Goal: Task Accomplishment & Management: Use online tool/utility

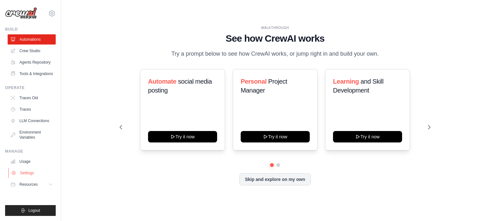
click at [28, 178] on link "Settings" at bounding box center [32, 173] width 48 height 10
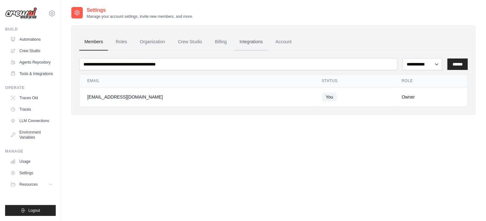
click at [266, 44] on link "Integrations" at bounding box center [250, 41] width 33 height 17
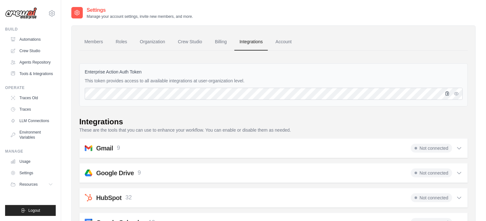
click at [445, 94] on icon "button" at bounding box center [447, 93] width 5 height 5
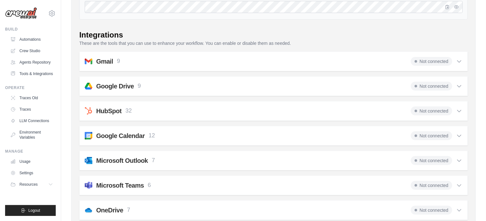
scroll to position [23, 0]
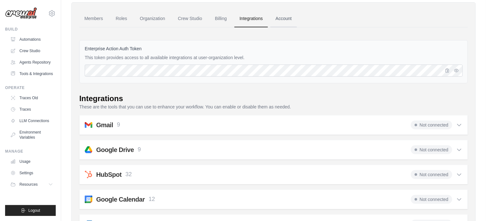
click at [297, 17] on link "Account" at bounding box center [283, 18] width 26 height 17
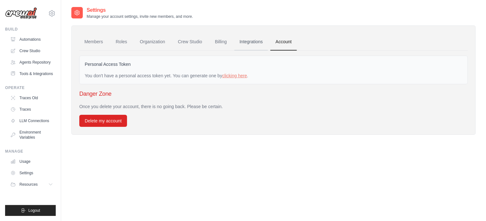
click at [261, 39] on link "Integrations" at bounding box center [250, 41] width 33 height 17
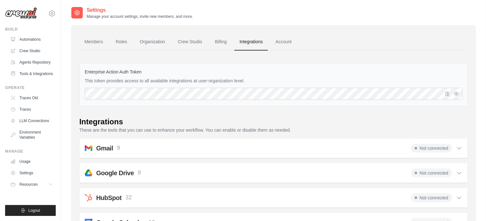
drag, startPoint x: 82, startPoint y: 68, endPoint x: 280, endPoint y: 81, distance: 198.0
click at [280, 81] on div "Enterprise Action Auth Token This token provides access to all available integr…" at bounding box center [273, 84] width 388 height 43
copy div "Enterprise Action Auth Token This token provides access to all available integr…"
drag, startPoint x: 454, startPoint y: 101, endPoint x: 452, endPoint y: 98, distance: 4.0
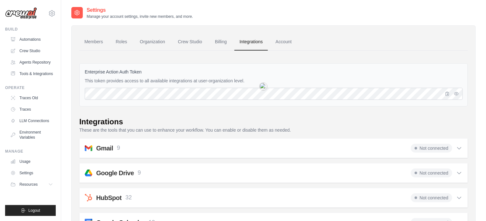
click at [454, 101] on div "Enterprise Action Auth Token This token provides access to all available integr…" at bounding box center [273, 84] width 388 height 43
click at [447, 94] on icon "button" at bounding box center [447, 94] width 4 height 4
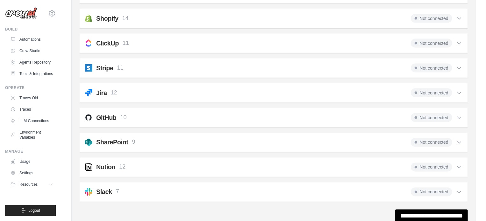
scroll to position [501, 0]
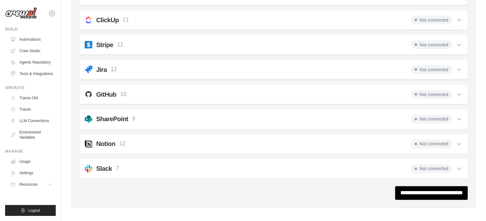
click at [462, 139] on div "Notion 12 Not connected Select all Create a Page: notion_create_page Update a P…" at bounding box center [273, 144] width 388 height 20
click at [423, 140] on span "Not connected" at bounding box center [430, 144] width 41 height 9
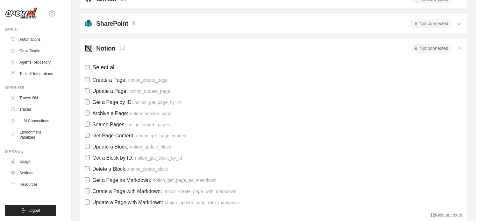
scroll to position [628, 0]
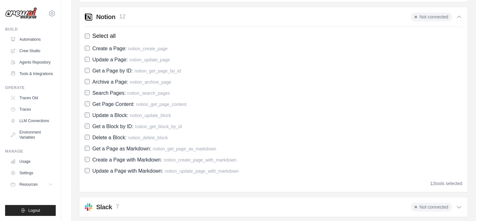
click at [450, 184] on div "Notion 12 Not connected Select all Create a Page: notion_create_page Update a P…" at bounding box center [273, 99] width 388 height 185
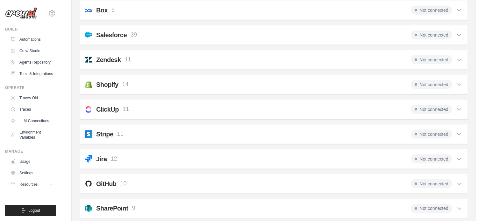
scroll to position [475, 0]
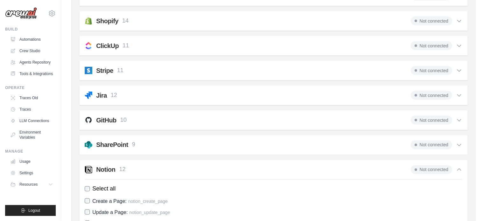
click at [438, 165] on span "Not connected" at bounding box center [430, 169] width 41 height 9
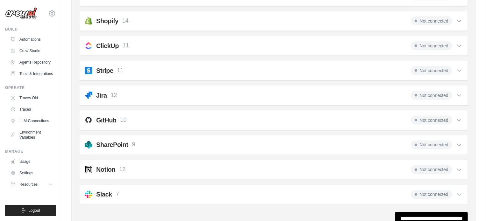
click at [438, 165] on span "Not connected" at bounding box center [430, 169] width 41 height 9
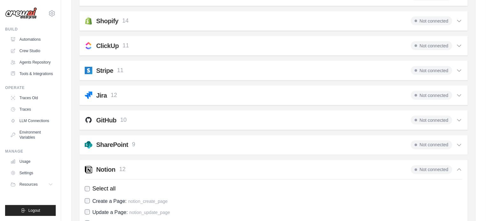
click at [438, 165] on span "Not connected" at bounding box center [430, 169] width 41 height 9
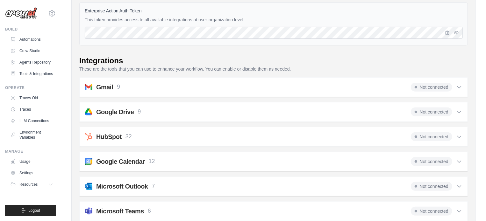
scroll to position [0, 0]
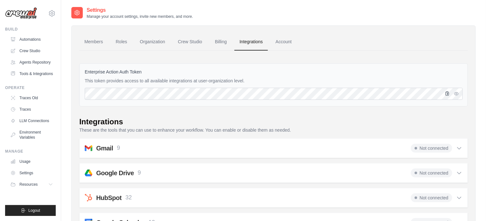
click at [447, 94] on icon "button" at bounding box center [447, 94] width 4 height 4
click at [50, 15] on icon at bounding box center [52, 13] width 6 height 5
click at [51, 9] on div "umur5681@gmail.com Settings" at bounding box center [30, 10] width 51 height 20
click at [103, 43] on link "Members" at bounding box center [93, 41] width 29 height 17
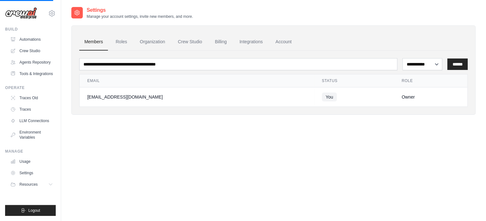
click at [136, 42] on ul "Members Roles Organization Crew Studio Billing Integrations Account" at bounding box center [273, 41] width 388 height 17
click at [128, 41] on link "Roles" at bounding box center [121, 41] width 22 height 17
click at [207, 42] on link "Crew Studio" at bounding box center [190, 41] width 34 height 17
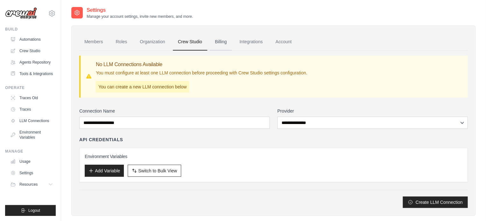
click at [229, 40] on link "Billing" at bounding box center [221, 41] width 22 height 17
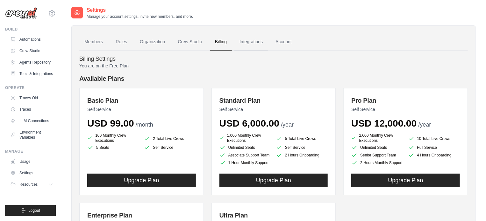
click at [260, 46] on link "Integrations" at bounding box center [250, 41] width 33 height 17
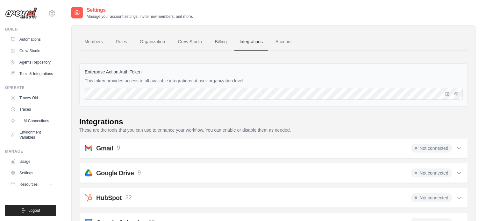
click at [287, 37] on link "Account" at bounding box center [283, 41] width 26 height 17
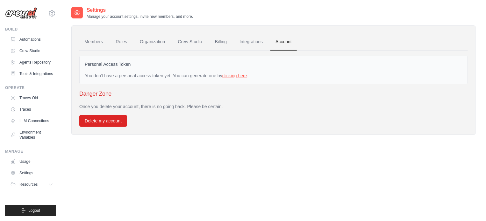
click at [247, 74] on link "clicking here" at bounding box center [234, 75] width 25 height 5
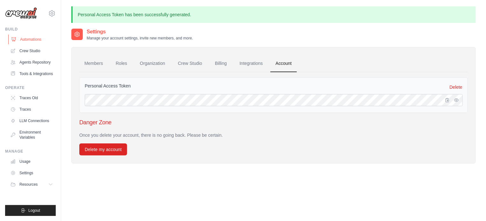
click at [34, 41] on link "Automations" at bounding box center [32, 39] width 48 height 10
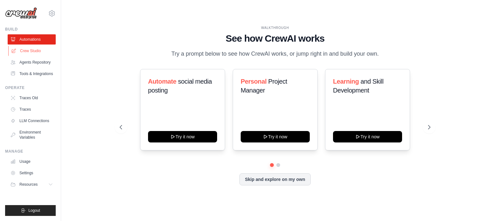
click at [34, 47] on link "Crew Studio" at bounding box center [32, 51] width 48 height 10
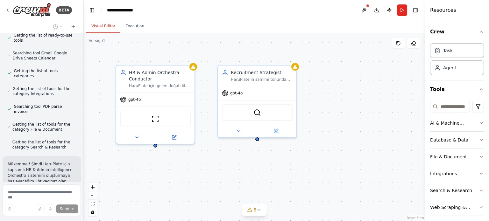
scroll to position [1255, 0]
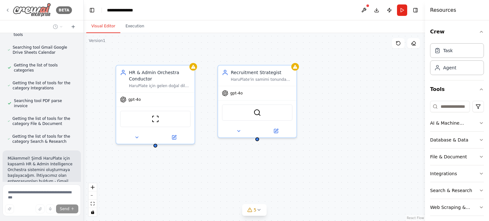
click at [30, 4] on img at bounding box center [32, 10] width 38 height 14
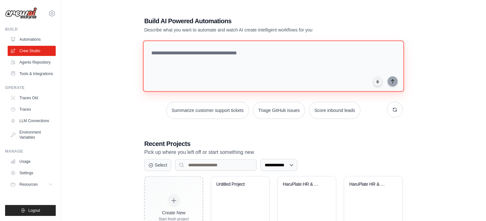
click at [191, 67] on textarea at bounding box center [273, 66] width 261 height 52
paste textarea "**********"
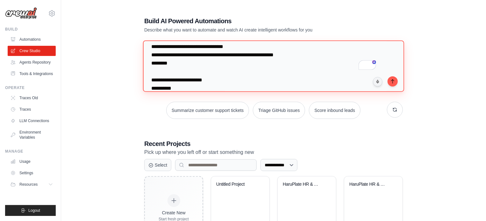
scroll to position [2783, 0]
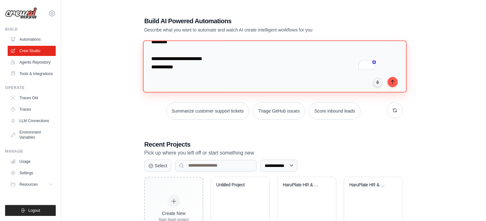
paste textarea "**********"
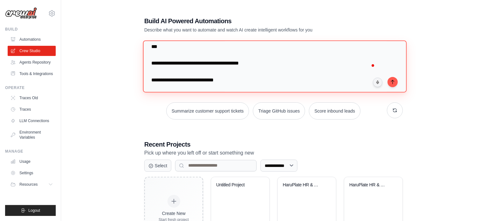
scroll to position [5161, 0]
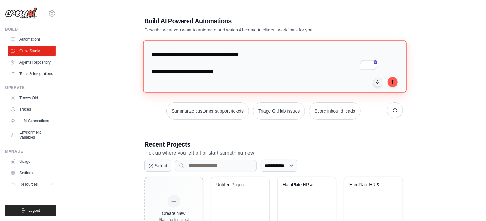
paste textarea "**********"
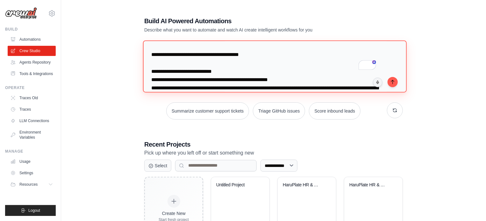
scroll to position [6153, 0]
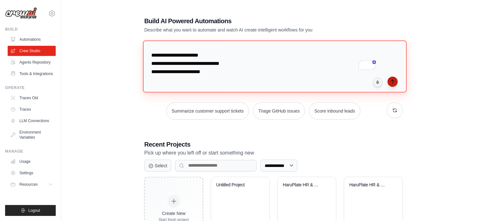
type textarea "**********"
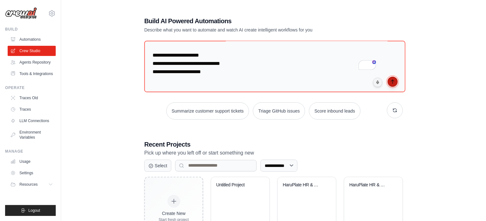
click at [393, 84] on button "submit" at bounding box center [392, 82] width 10 height 10
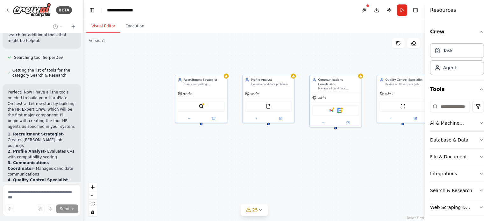
scroll to position [4830, 0]
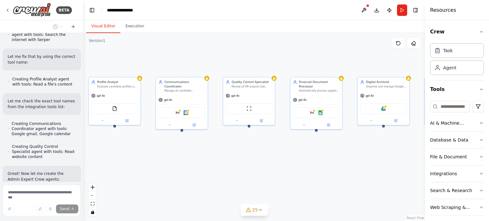
drag, startPoint x: 290, startPoint y: 56, endPoint x: 136, endPoint y: 59, distance: 153.7
click at [136, 59] on div "Recruitment Strategist Create compelling, [PERSON_NAME] (sincere) job postings …" at bounding box center [254, 127] width 341 height 188
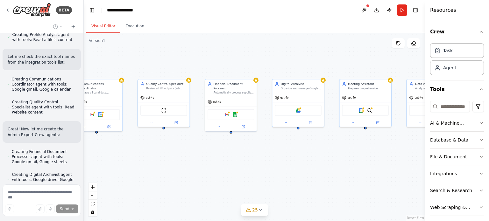
scroll to position [4881, 0]
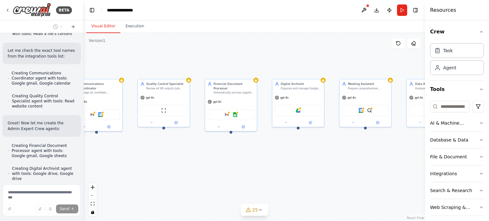
drag, startPoint x: 323, startPoint y: 61, endPoint x: 216, endPoint y: 63, distance: 106.3
click at [216, 63] on div "Recruitment Strategist Create compelling, samimi (sincere) job postings for Har…" at bounding box center [254, 127] width 341 height 188
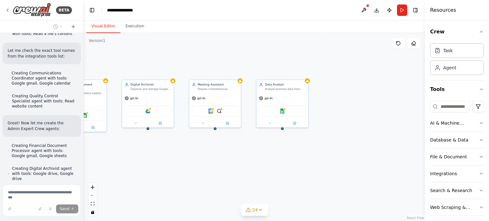
drag, startPoint x: 305, startPoint y: 60, endPoint x: 193, endPoint y: 60, distance: 111.7
click at [193, 60] on div ".deletable-edge-delete-btn { width: 20px; height: 20px; border: 0px solid #ffff…" at bounding box center [254, 127] width 341 height 188
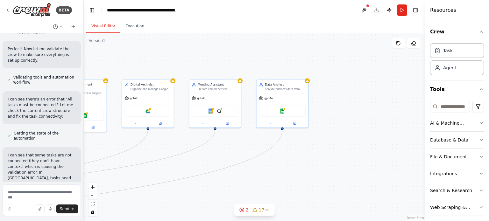
scroll to position [5287, 0]
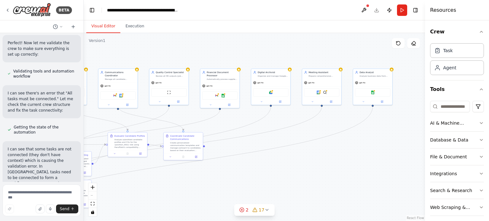
drag, startPoint x: 160, startPoint y: 170, endPoint x: 278, endPoint y: 142, distance: 121.6
click at [278, 142] on div ".deletable-edge-delete-btn { width: 20px; height: 20px; border: 0px solid #ffff…" at bounding box center [254, 127] width 341 height 188
